Goal: Transaction & Acquisition: Book appointment/travel/reservation

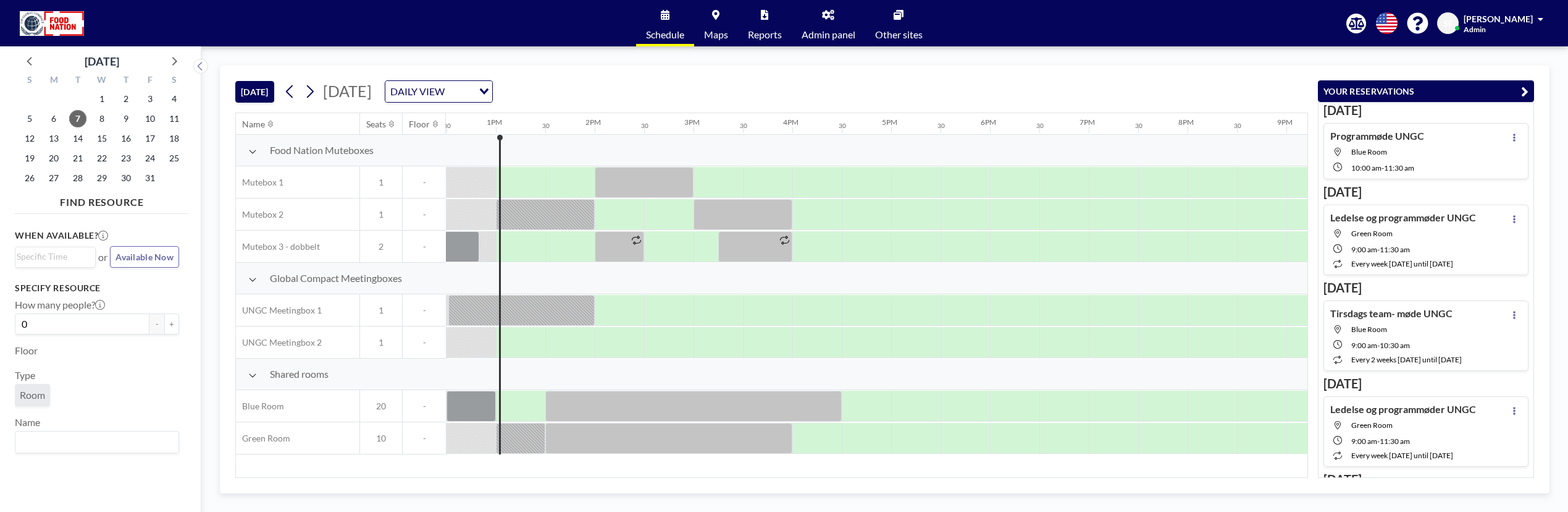
scroll to position [0, 1235]
click at [320, 90] on button at bounding box center [309, 91] width 19 height 19
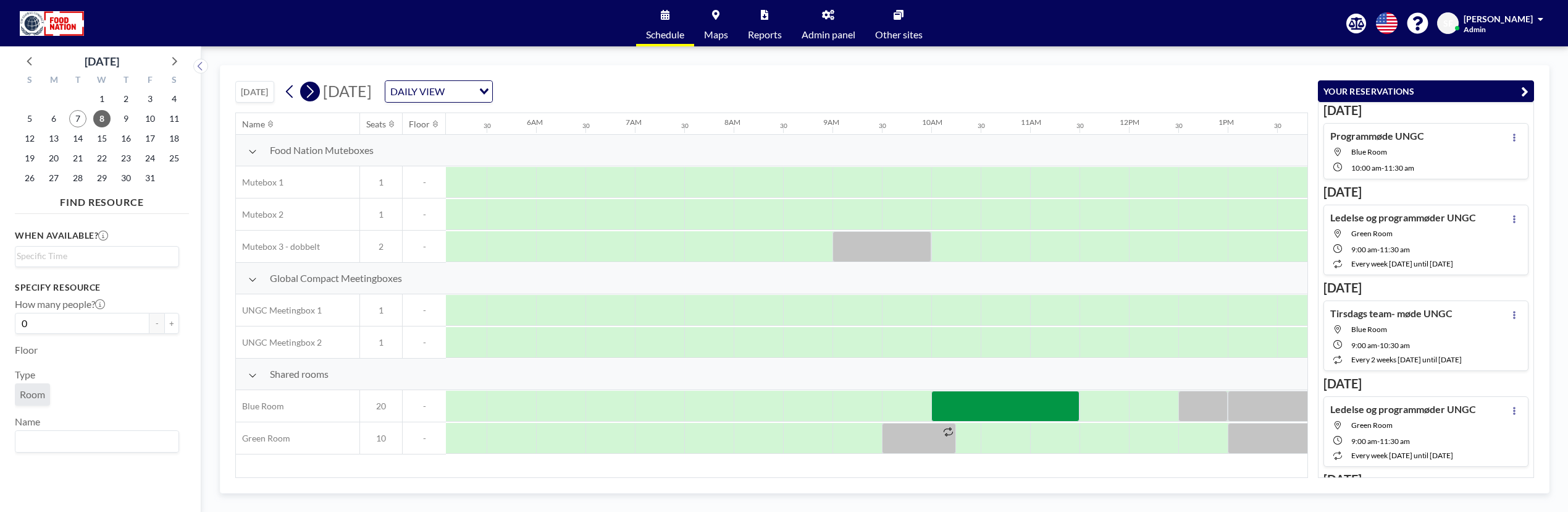
click at [313, 94] on icon at bounding box center [310, 92] width 6 height 13
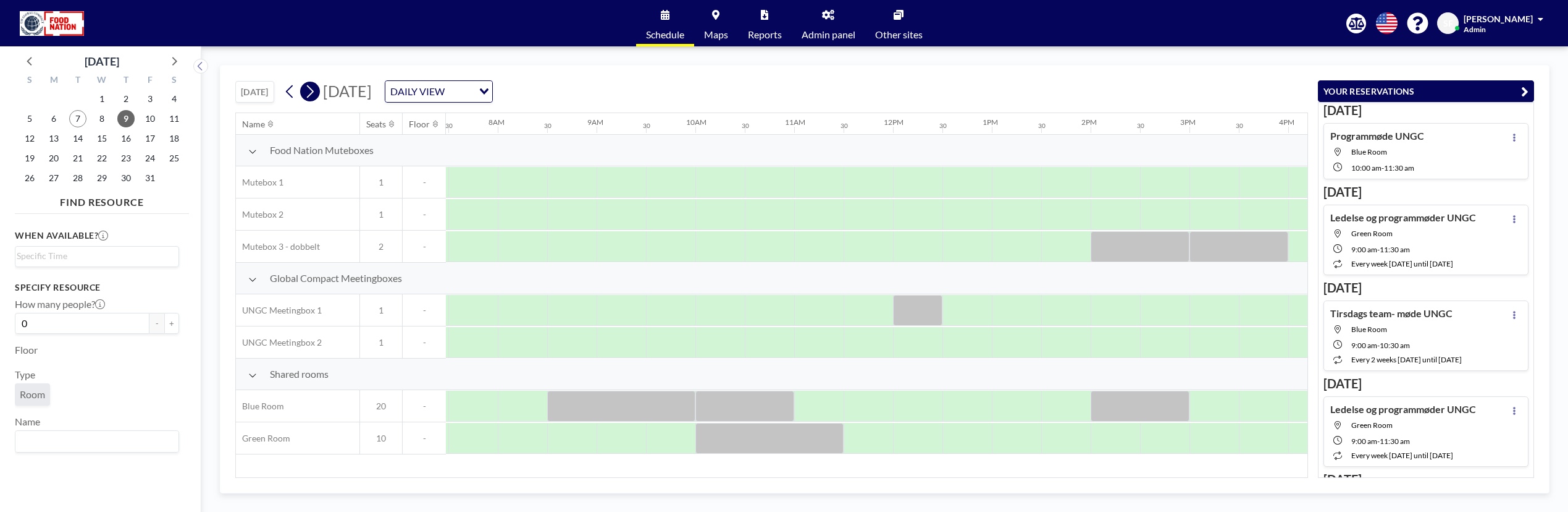
scroll to position [0, 741]
click at [1004, 440] on div at bounding box center [1013, 438] width 49 height 31
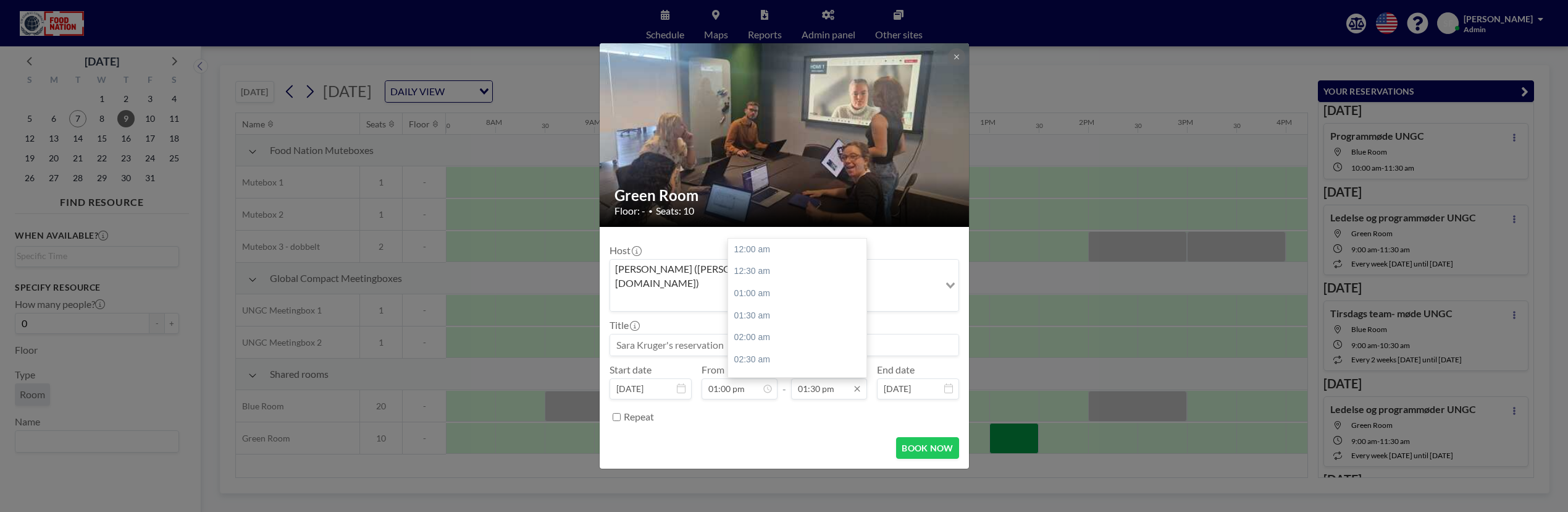
scroll to position [594, 0]
click at [753, 261] on div "02:00 pm" at bounding box center [800, 272] width 145 height 22
type input "02:00 pm"
click at [676, 334] on input at bounding box center [784, 344] width 349 height 21
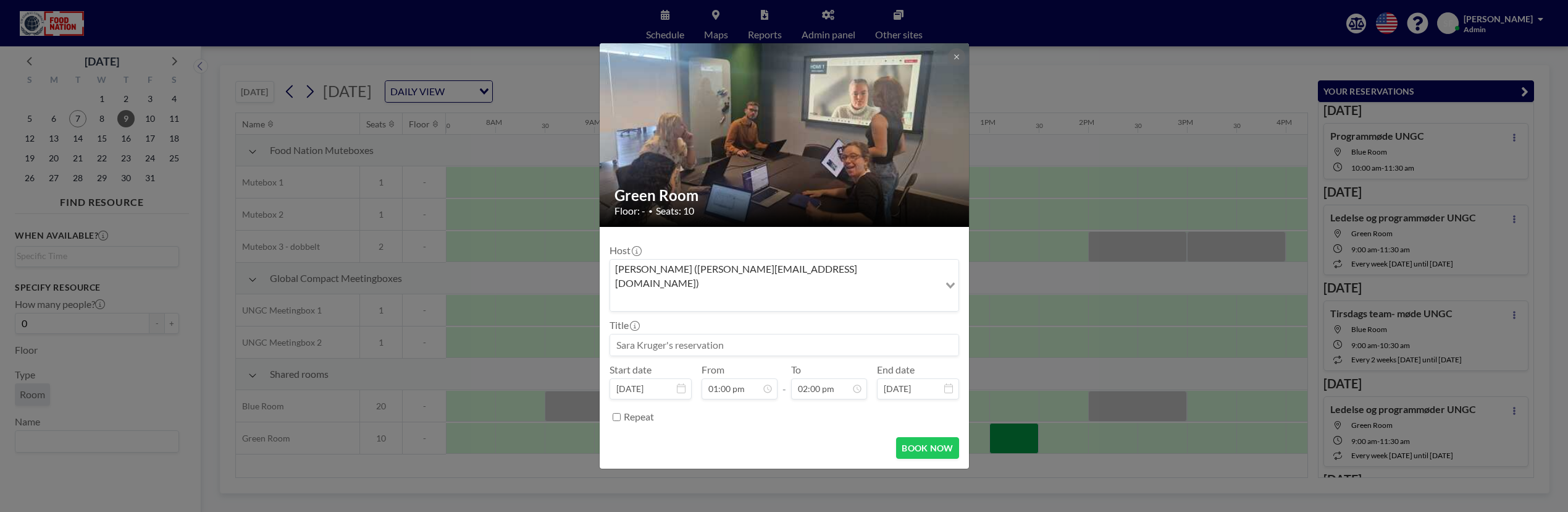
type input "j"
type input "[PERSON_NAME]/ [PERSON_NAME]"
click at [907, 437] on button "BOOK NOW" at bounding box center [927, 447] width 62 height 21
